Goal: Task Accomplishment & Management: Use online tool/utility

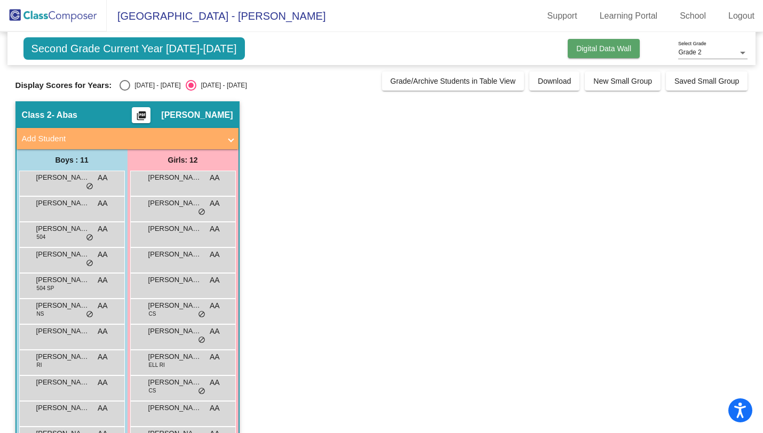
click at [598, 52] on span "Digital Data Wall" at bounding box center [603, 48] width 55 height 9
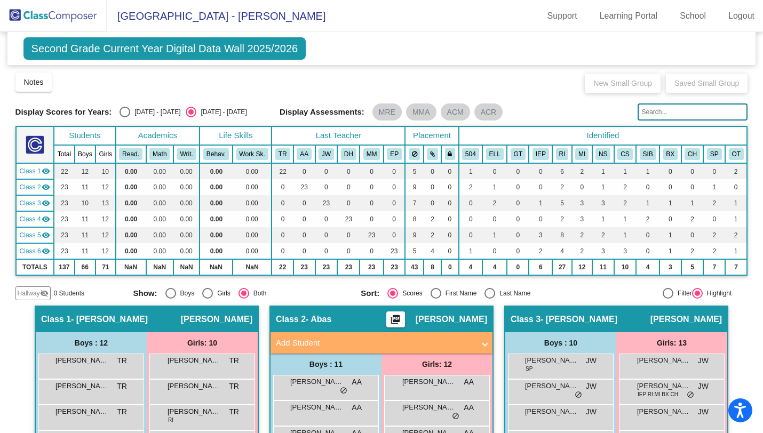
click at [126, 113] on div "Select an option" at bounding box center [124, 112] width 11 height 11
click at [125, 117] on input "[DATE] - [DATE]" at bounding box center [124, 117] width 1 height 1
radio input "true"
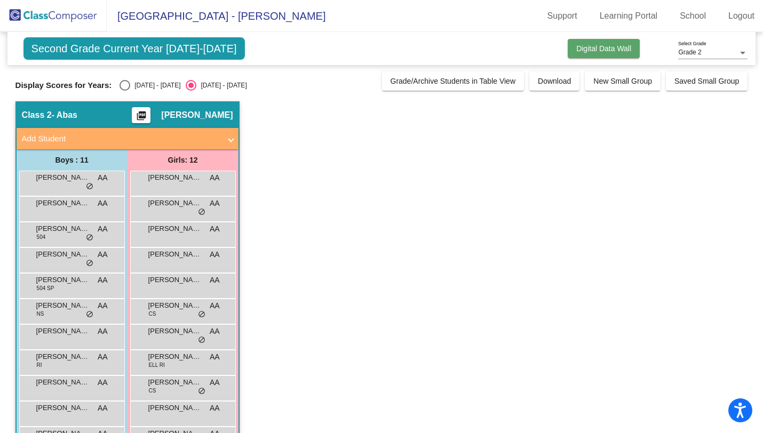
click at [603, 51] on span "Digital Data Wall" at bounding box center [603, 48] width 55 height 9
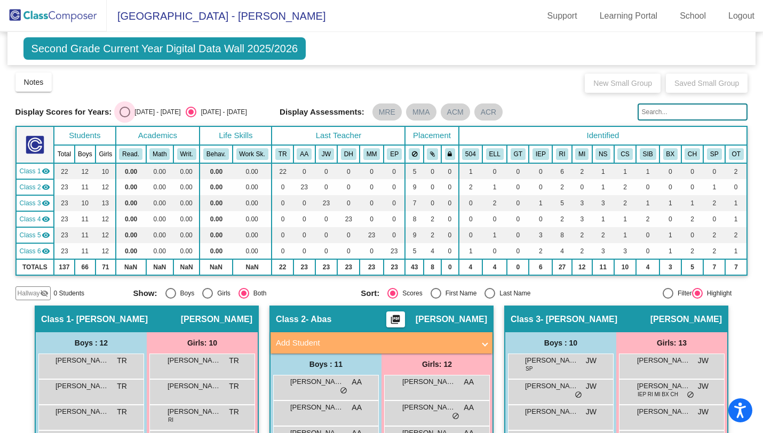
click at [121, 113] on div "Select an option" at bounding box center [124, 112] width 11 height 11
click at [124, 117] on input "[DATE] - [DATE]" at bounding box center [124, 117] width 1 height 1
radio input "true"
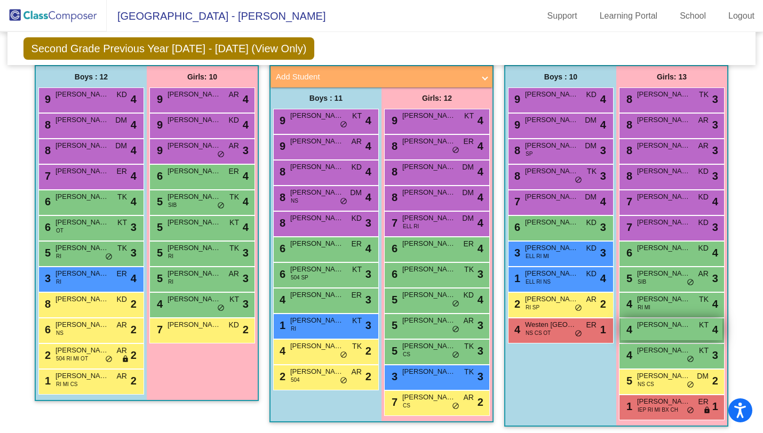
scroll to position [258, 0]
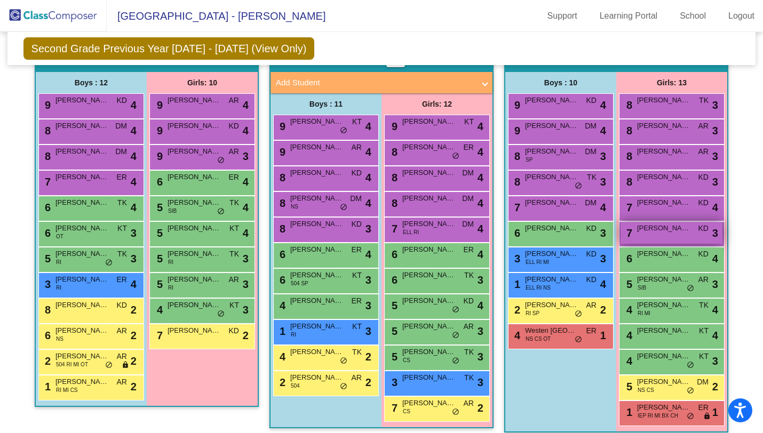
click at [681, 232] on span "[PERSON_NAME]" at bounding box center [663, 228] width 53 height 11
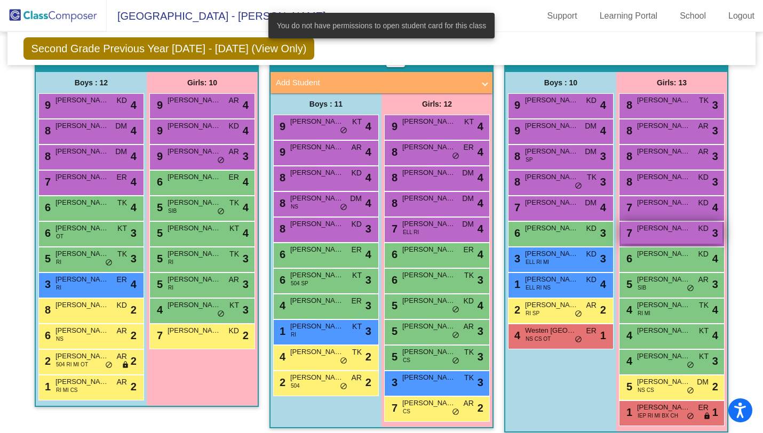
click at [701, 232] on span "KD" at bounding box center [703, 228] width 10 height 11
click at [703, 232] on span "KD" at bounding box center [703, 228] width 10 height 11
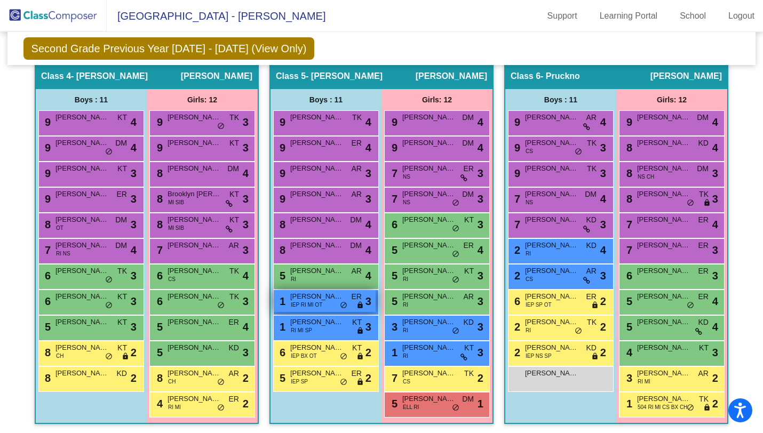
scroll to position [640, 0]
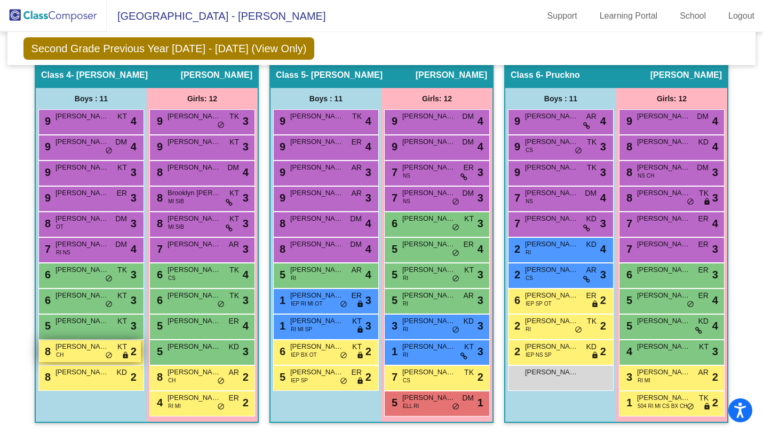
click at [125, 358] on span "lock" at bounding box center [125, 355] width 7 height 9
